Goal: Use online tool/utility: Utilize a website feature to perform a specific function

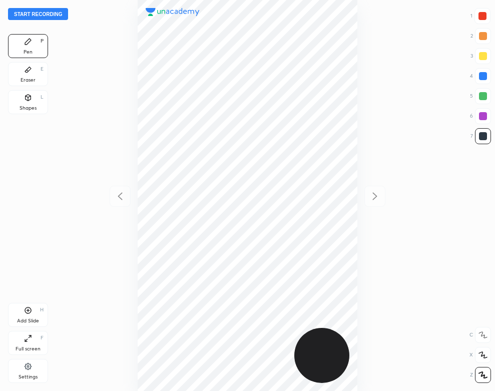
scroll to position [391, 335]
click at [55, 14] on button "Start recording" at bounding box center [38, 14] width 60 height 12
click at [18, 371] on div "Settings" at bounding box center [28, 371] width 40 height 24
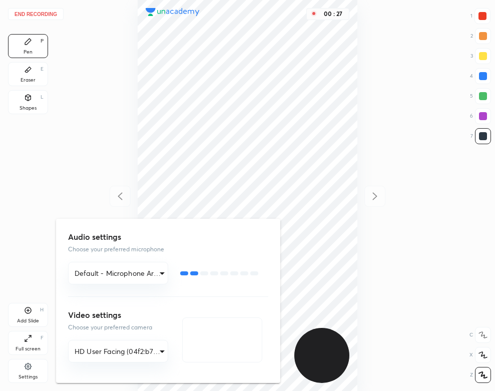
click at [148, 47] on div at bounding box center [247, 195] width 495 height 391
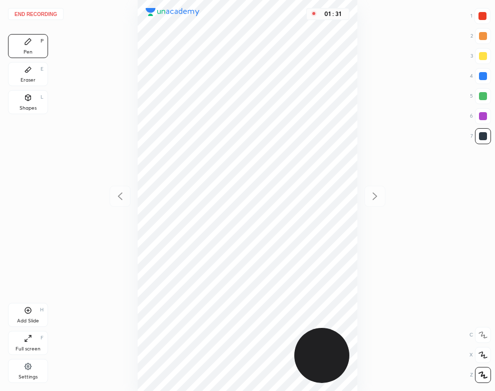
click at [43, 73] on div "Eraser E" at bounding box center [28, 74] width 40 height 24
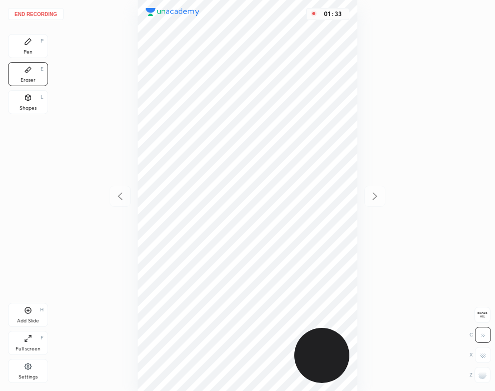
click at [25, 46] on div "Pen P" at bounding box center [28, 46] width 40 height 24
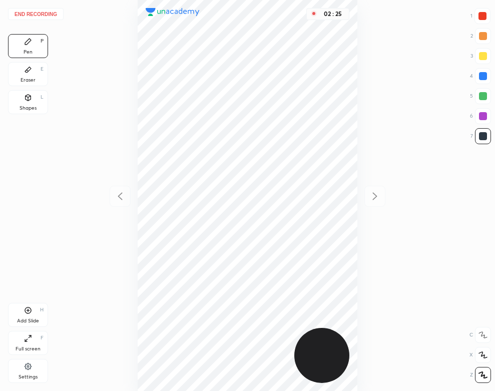
click at [27, 72] on icon at bounding box center [28, 70] width 6 height 6
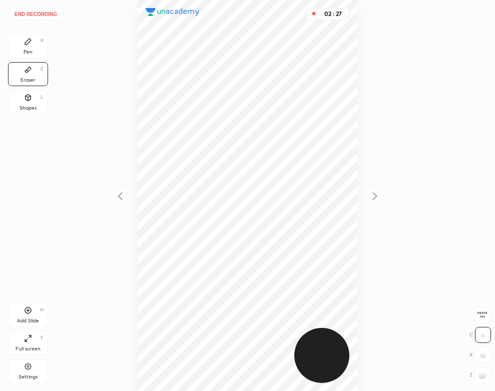
click at [24, 50] on div "Pen" at bounding box center [28, 52] width 9 height 5
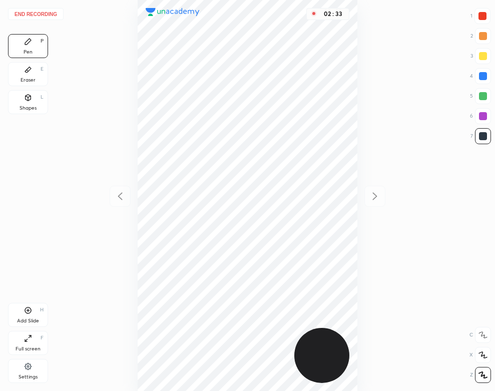
click at [39, 320] on div "Add Slide" at bounding box center [28, 320] width 22 height 5
click at [38, 308] on div "Add Slide H" at bounding box center [28, 315] width 40 height 24
click at [113, 196] on div at bounding box center [120, 196] width 21 height 21
click at [115, 198] on icon at bounding box center [120, 196] width 12 height 12
click at [379, 201] on icon at bounding box center [375, 196] width 12 height 12
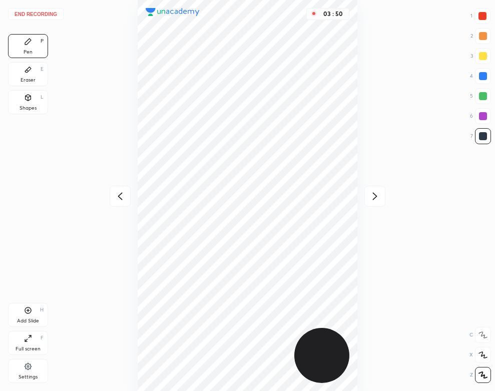
click at [379, 201] on icon at bounding box center [375, 196] width 12 height 12
click at [110, 194] on div at bounding box center [120, 196] width 21 height 21
click at [371, 196] on icon at bounding box center [375, 196] width 12 height 12
click at [484, 71] on div at bounding box center [483, 76] width 16 height 16
click at [122, 191] on icon at bounding box center [120, 196] width 12 height 12
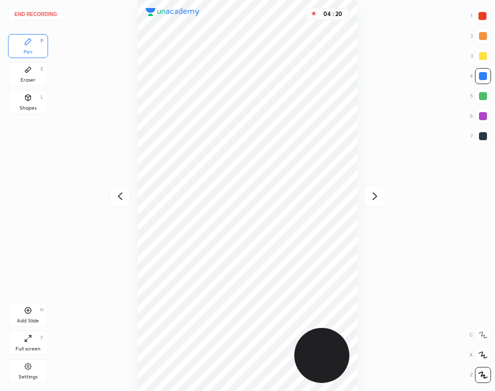
click at [112, 184] on div "04 : 20" at bounding box center [247, 195] width 335 height 391
click at [117, 194] on icon at bounding box center [120, 196] width 12 height 12
click at [51, 11] on button "End recording" at bounding box center [36, 14] width 56 height 12
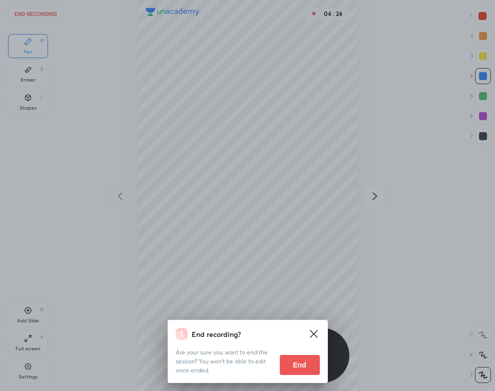
click at [301, 356] on button "End" at bounding box center [300, 365] width 40 height 20
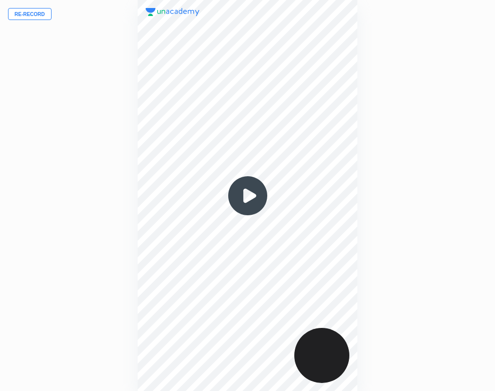
click at [246, 203] on img at bounding box center [248, 196] width 48 height 48
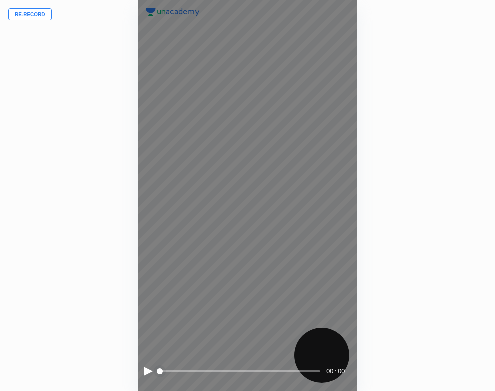
click at [145, 374] on div at bounding box center [148, 371] width 9 height 9
